Goal: Find specific page/section: Find specific page/section

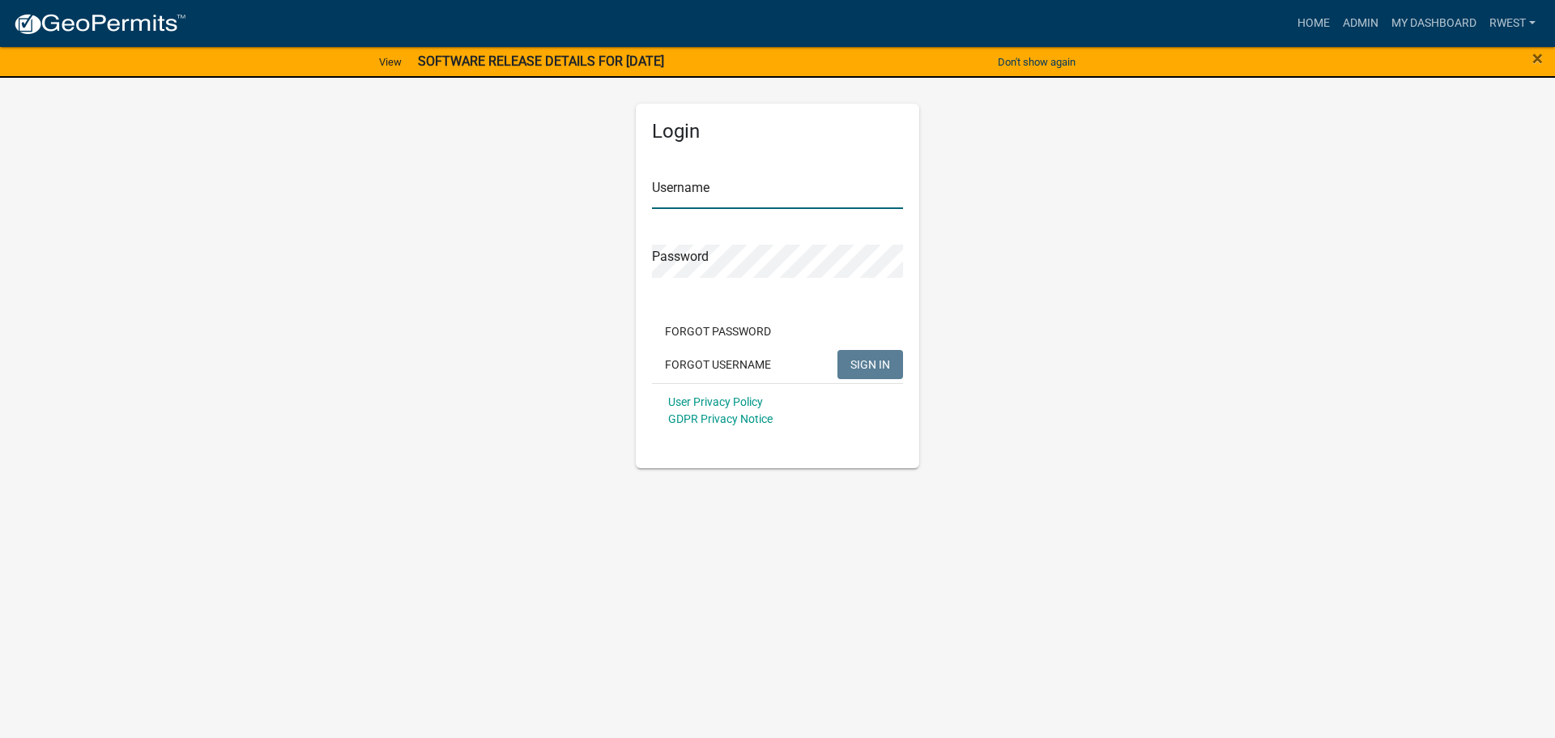
click at [735, 180] on input "Username" at bounding box center [777, 192] width 251 height 33
type input "rwest"
click at [838, 350] on button "SIGN IN" at bounding box center [871, 364] width 66 height 29
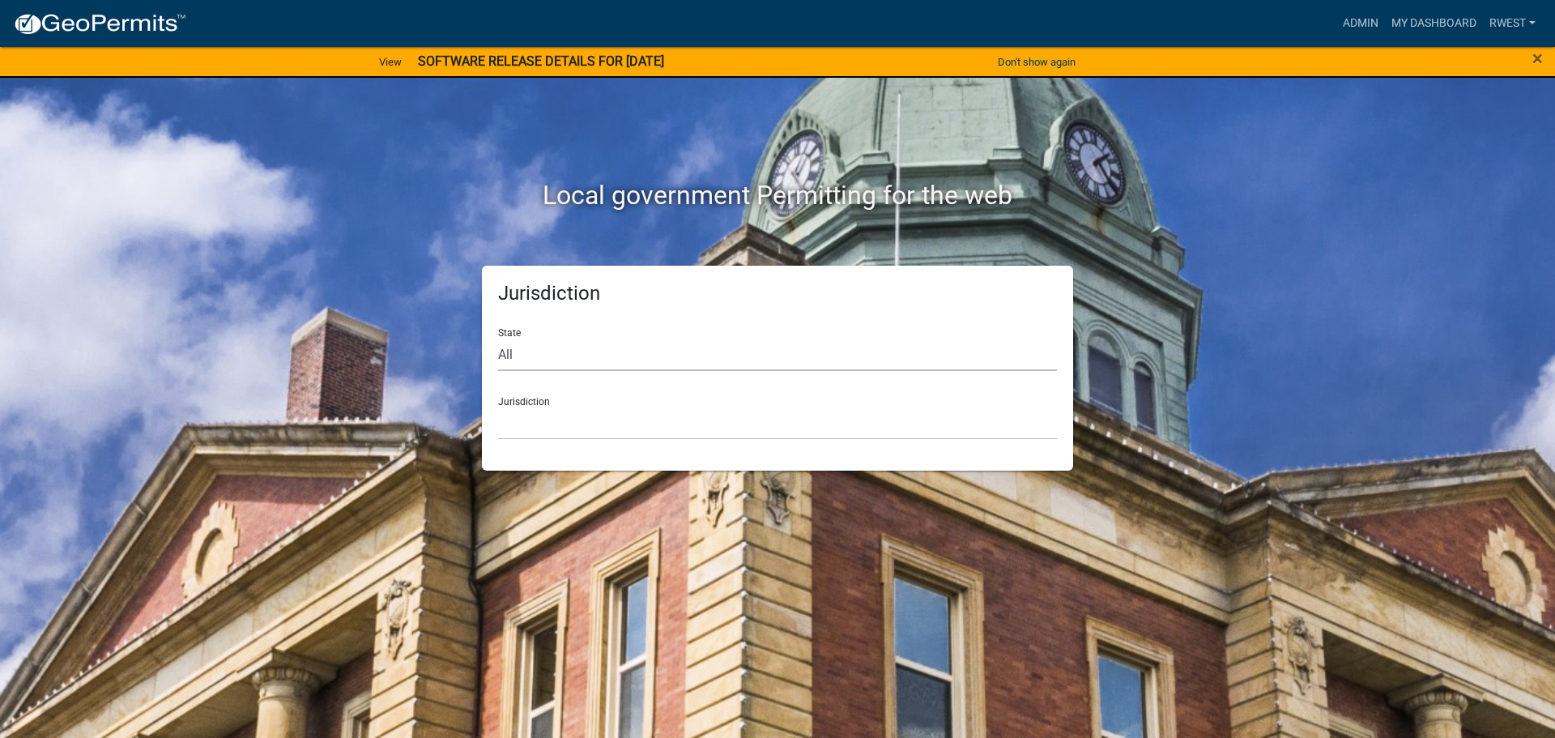
click at [547, 364] on select "All [US_STATE] [US_STATE] [US_STATE] [US_STATE] [US_STATE] [US_STATE] [US_STATE…" at bounding box center [777, 354] width 559 height 33
select select "[US_STATE]"
click at [498, 338] on select "All [US_STATE] [US_STATE] [US_STATE] [US_STATE] [US_STATE] [US_STATE] [US_STATE…" at bounding box center [777, 354] width 559 height 33
drag, startPoint x: 544, startPoint y: 370, endPoint x: 539, endPoint y: 424, distance: 54.6
click at [539, 424] on select "[GEOGRAPHIC_DATA], [US_STATE][PERSON_NAME][GEOGRAPHIC_DATA], [US_STATE][PERSON_…" at bounding box center [777, 423] width 559 height 33
